Goal: Task Accomplishment & Management: Manage account settings

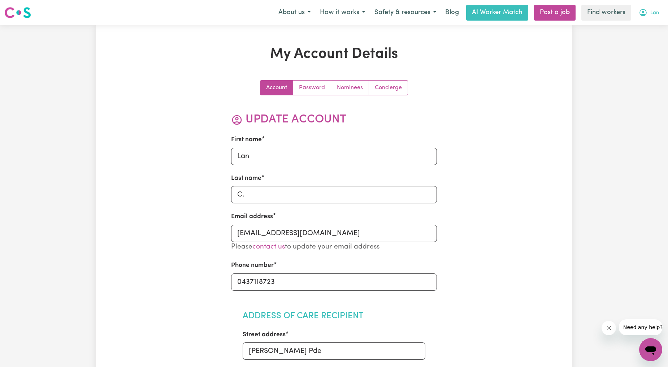
click at [656, 14] on span "Lan" at bounding box center [655, 13] width 9 height 8
click at [640, 27] on link "My Dashboard" at bounding box center [635, 28] width 57 height 14
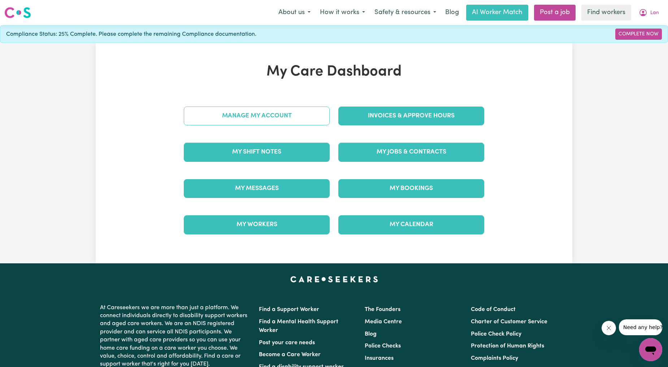
click at [255, 118] on link "Manage My Account" at bounding box center [257, 116] width 146 height 19
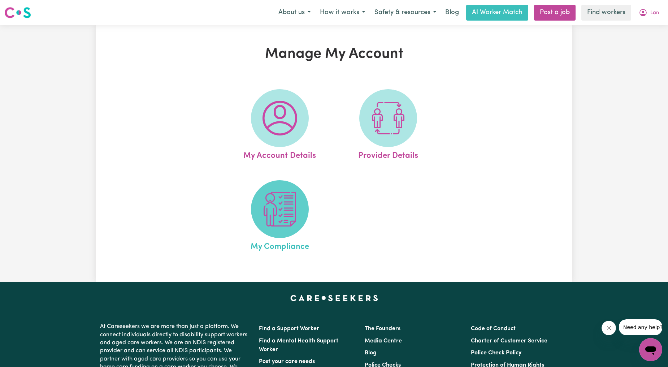
click at [268, 197] on img at bounding box center [280, 209] width 35 height 35
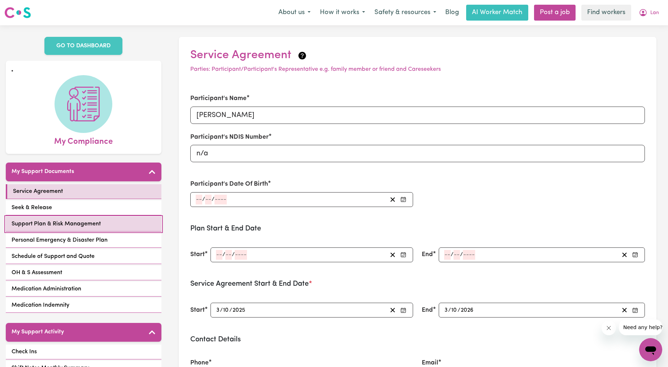
click at [74, 220] on span "Support Plan & Risk Management" at bounding box center [56, 224] width 89 height 9
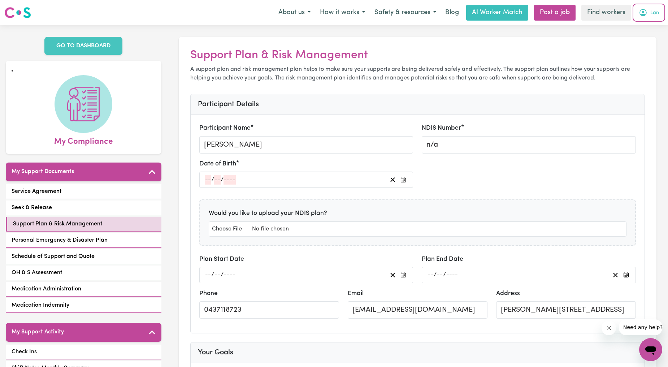
click at [651, 12] on span "Lan" at bounding box center [655, 13] width 9 height 8
click at [631, 38] on link "Logout" at bounding box center [635, 42] width 57 height 14
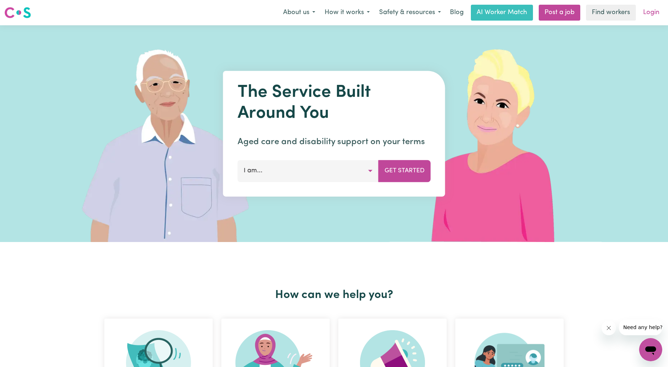
click at [651, 13] on link "Login" at bounding box center [651, 13] width 25 height 16
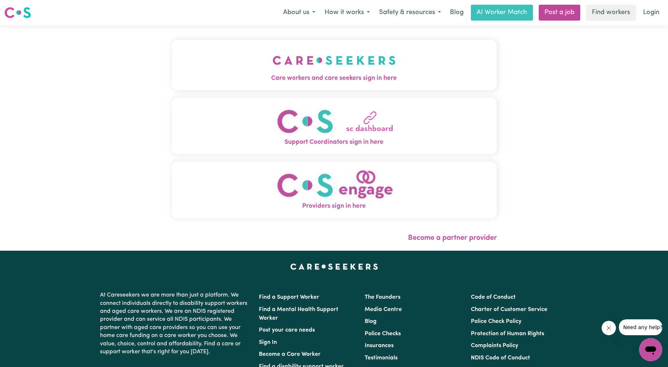
click at [275, 80] on span "Care workers and care seekers sign in here" at bounding box center [334, 78] width 325 height 9
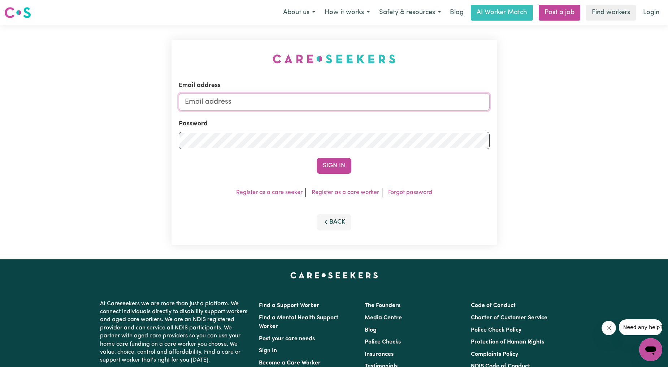
click at [306, 102] on input "Email address" at bounding box center [334, 101] width 311 height 17
drag, startPoint x: 223, startPoint y: 102, endPoint x: 396, endPoint y: 118, distance: 173.1
click at [395, 120] on form "Email address [EMAIL_ADDRESS][PERSON_NAME][DOMAIN_NAME] Password Sign In" at bounding box center [334, 127] width 311 height 93
click at [328, 161] on button "Sign In" at bounding box center [334, 166] width 35 height 16
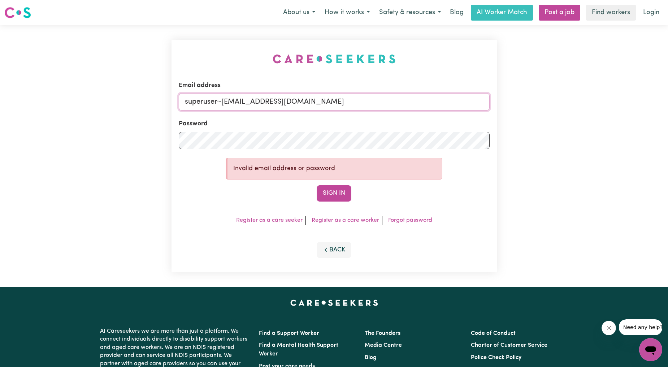
drag, startPoint x: 223, startPoint y: 100, endPoint x: 510, endPoint y: 106, distance: 287.6
click at [510, 106] on div "Email address superuser~[EMAIL_ADDRESS][DOMAIN_NAME] Password Invalid email add…" at bounding box center [334, 156] width 668 height 262
paste input "[DOMAIN_NAME]"
type input "[EMAIL_ADDRESS][DOMAIN_NAME]"
click at [317, 185] on button "Sign In" at bounding box center [334, 193] width 35 height 16
